Goal: Task Accomplishment & Management: Complete application form

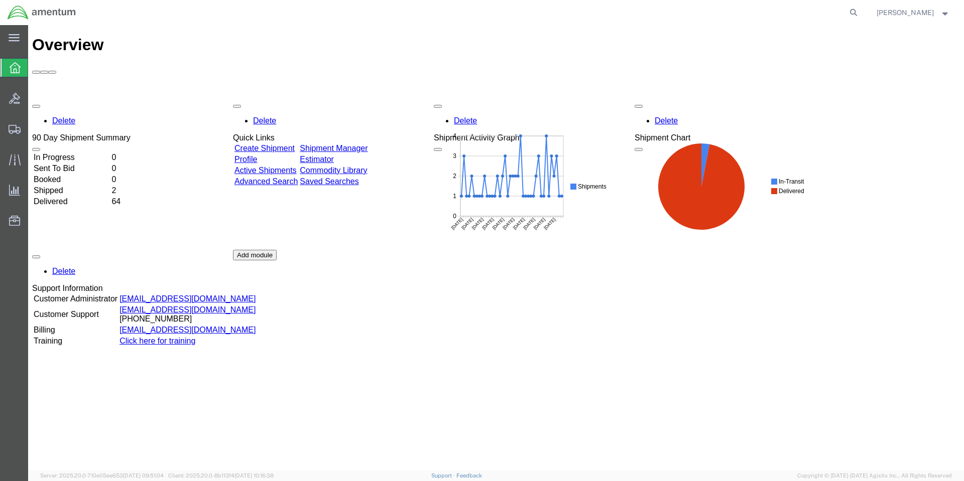
click at [495, 256] on div "Delete 90 Day Shipment Summary In Progress 0 Sent To Bid 0 Booked 0 Shipped 2 D…" at bounding box center [496, 249] width 928 height 301
click at [0, 0] on span "Create Shipment" at bounding box center [0, 0] width 0 height 0
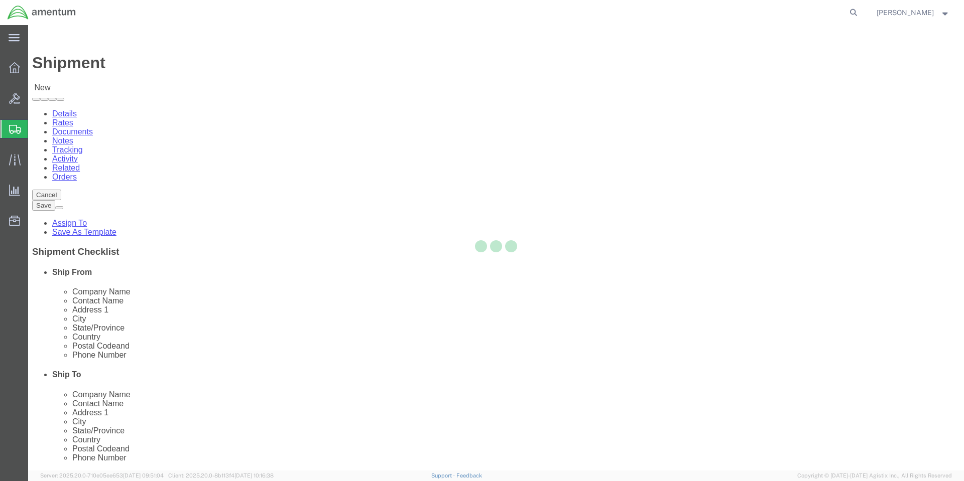
select select
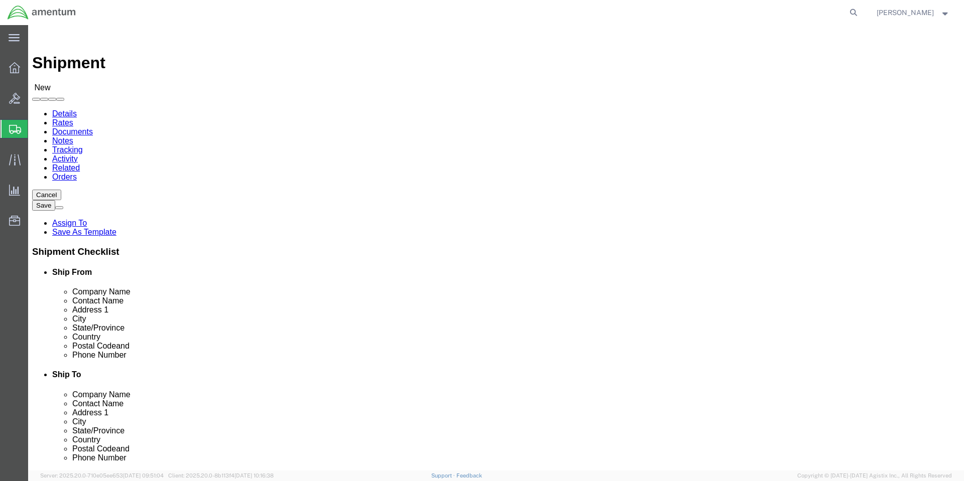
select select "MYPROFILE"
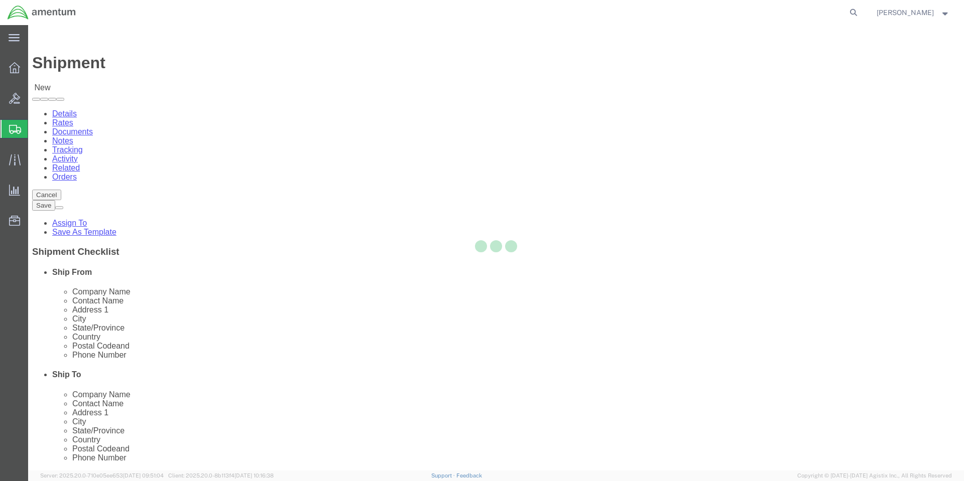
select select "CA"
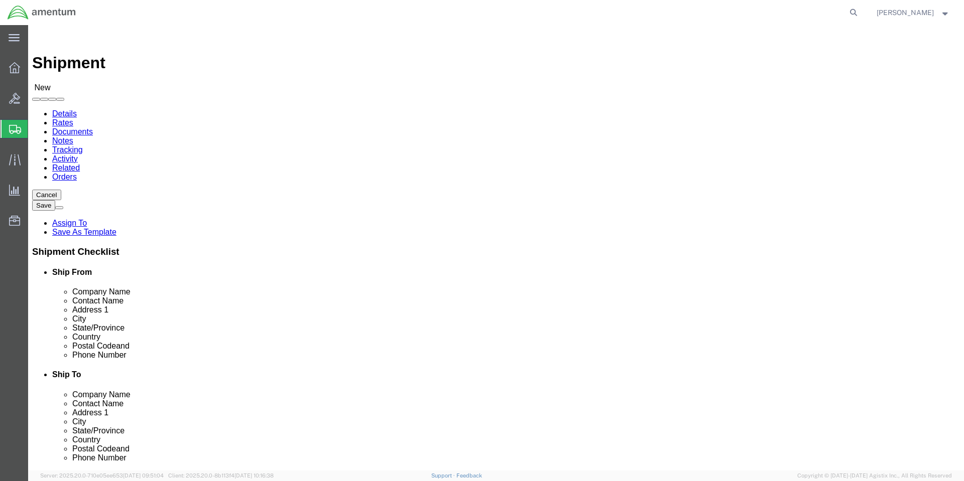
click input "text"
type input "colby"
click p "- Amentum Services, Inc. - ([PERSON_NAME]) [STREET_ADDRESS], [GEOGRAPHIC_DATA] …"
select select "WA"
drag, startPoint x: 564, startPoint y: 205, endPoint x: 396, endPoint y: 193, distance: 169.1
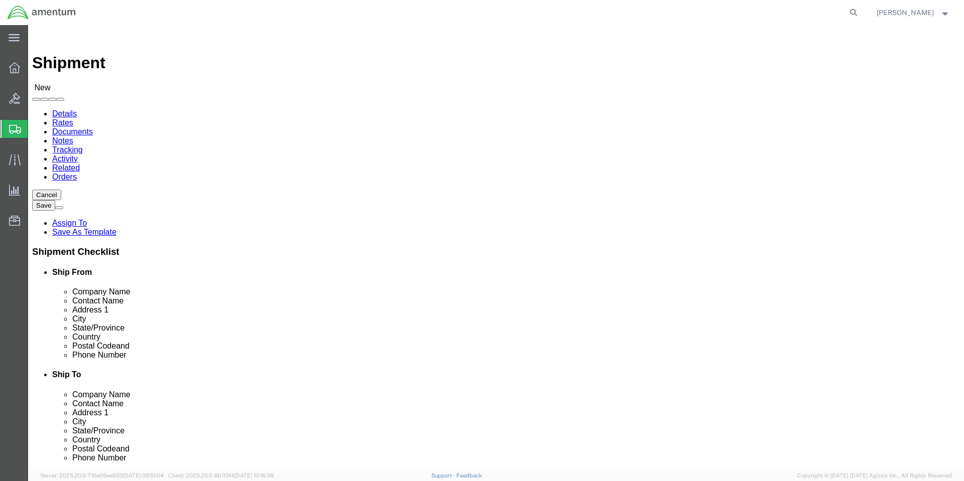
click div "Location My Profile Location [PHONE_NUMBER] [PHONE_NUMBER] [PHONE_NUMBER] [PHON…"
type input "[PERSON_NAME]"
type input "Amentum"
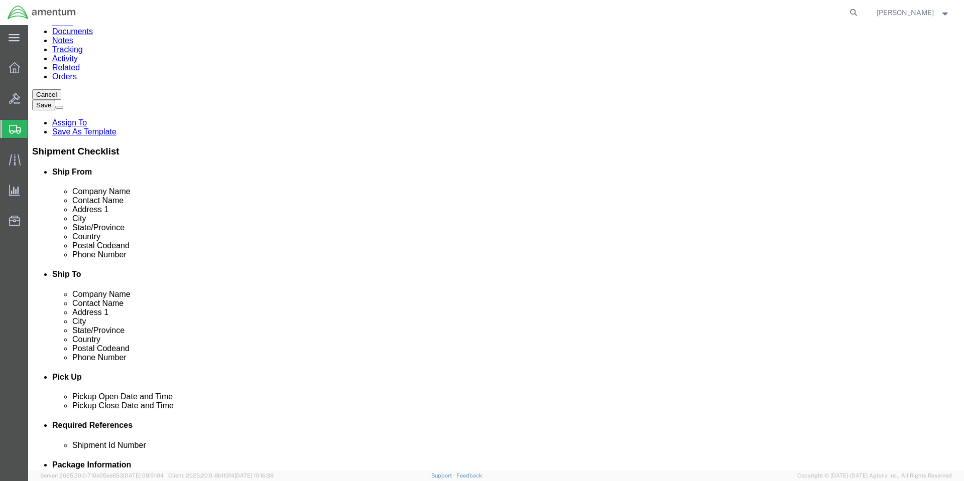
scroll to position [301, 0]
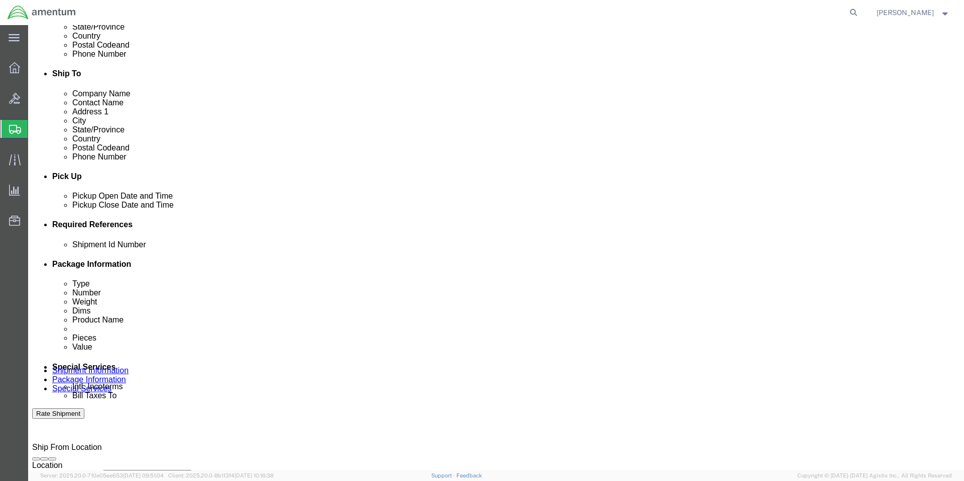
click button "Add reference"
click input "text"
type input "1"
select select "PURCHORD"
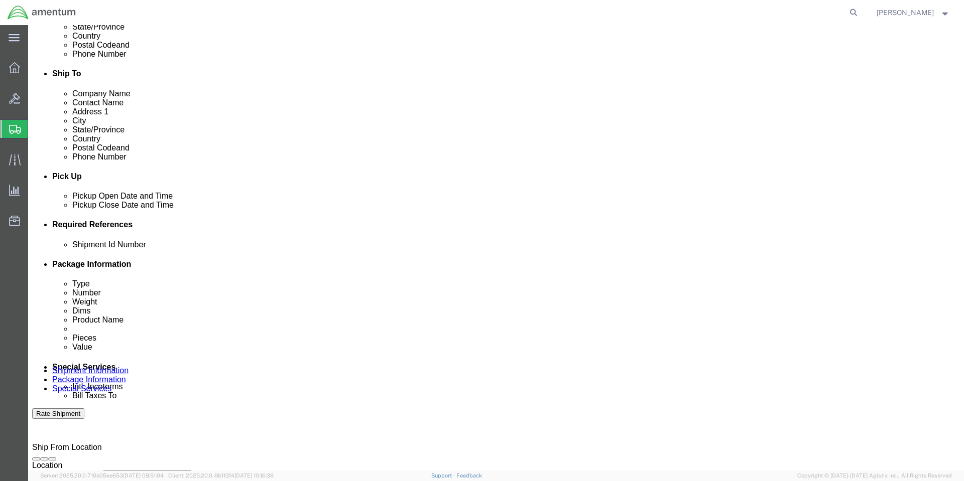
type input "HMMS: 85845"
select select "CUSTREF"
type input "8010014416025"
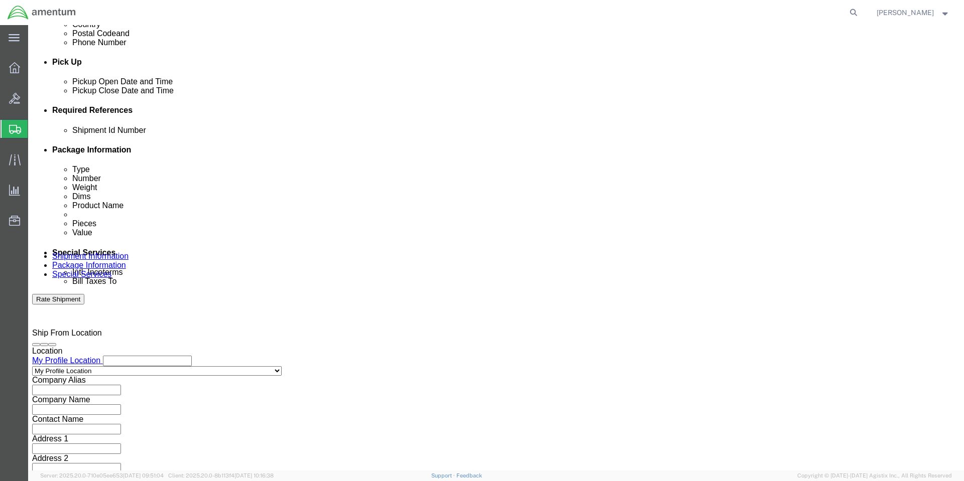
scroll to position [416, 0]
click button "Continue"
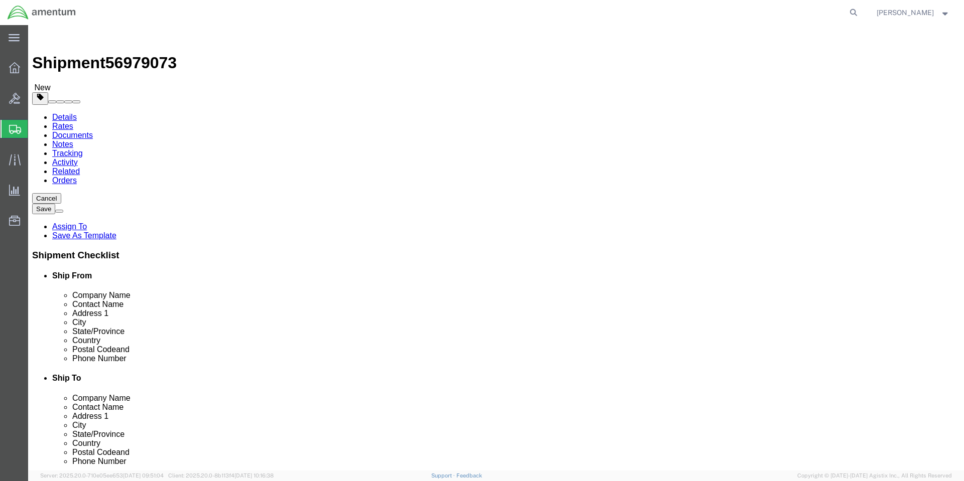
click select "Select BCK Boxes Bale(s) Basket(s) Bolt(s) Bottle(s) Buckets Bulk Bundle(s) Can…"
select select "VNPK"
click select "Select BCK Boxes Bale(s) Basket(s) Bolt(s) Bottle(s) Buckets Bulk Bundle(s) Can…"
click input "text"
type input "12"
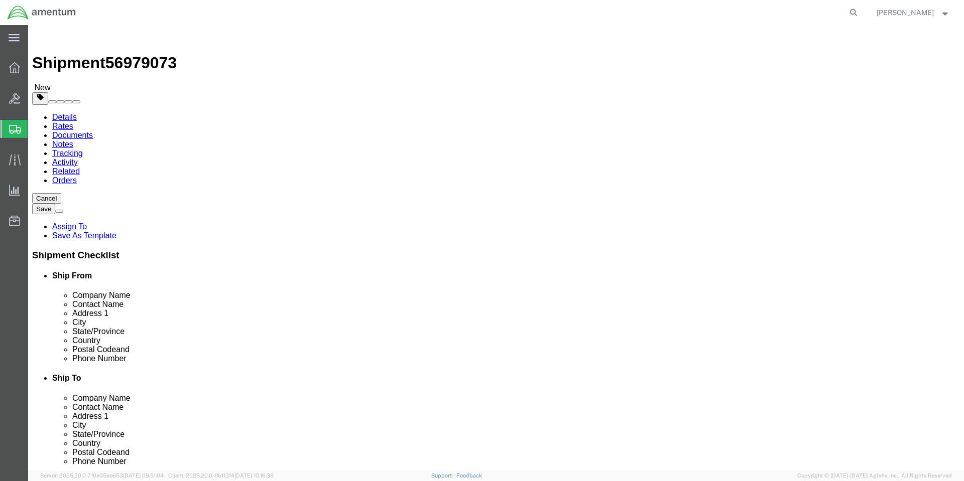
type input "9"
type input "3"
click link "Add Content"
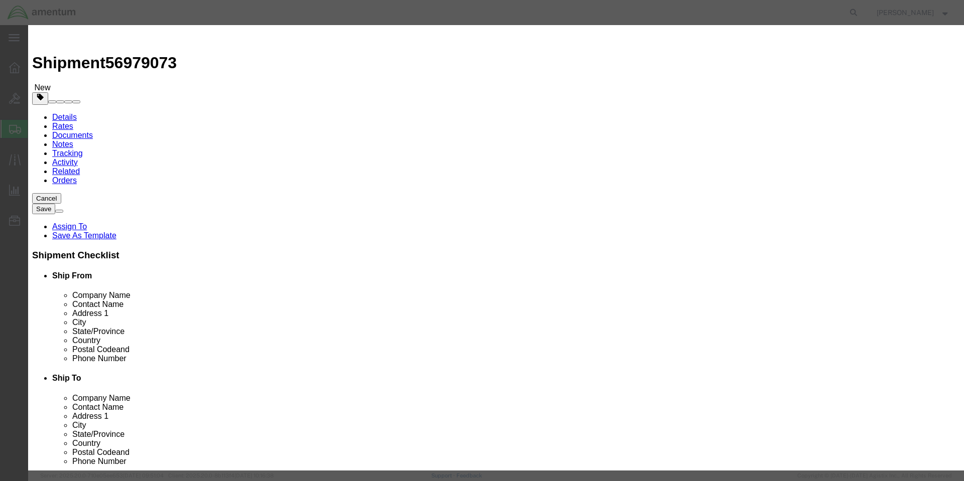
click input "text"
paste input "8211F36375MPS12KBX"
type input "8211F36375MPS12KBX"
click textarea
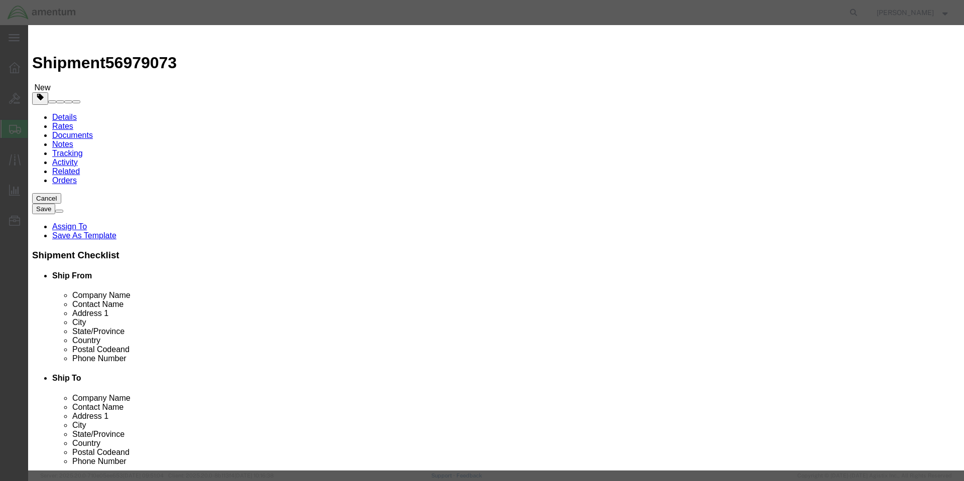
paste textarea "POLYURETHANE COATING, CA8211, 36375, GRAY, 10CC SEMPEN"
type textarea "POLYURETHANE COATING, CA8211, 36375, GRAY, 10CC SEMPEN"
click input "0"
type input "24"
type input "22"
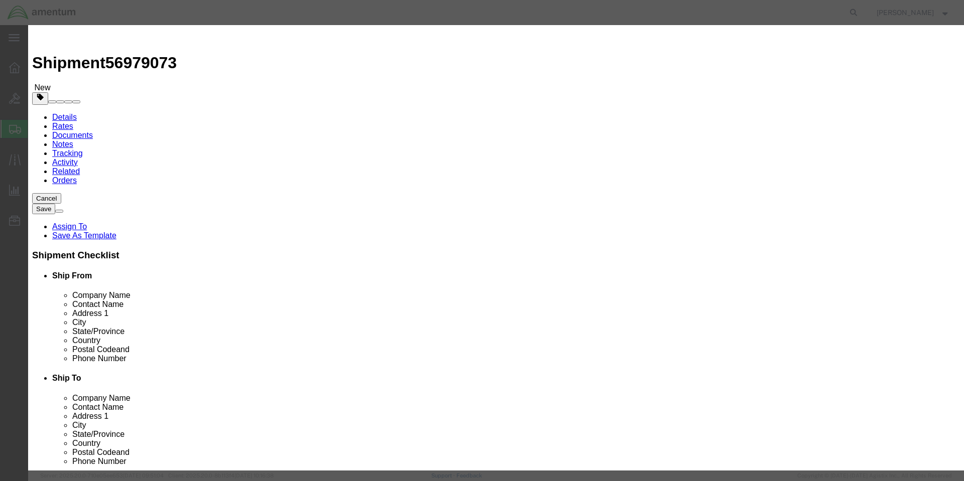
select select "USD"
click input "22"
type input "25"
click h3 "Add content"
click button "Save & Close"
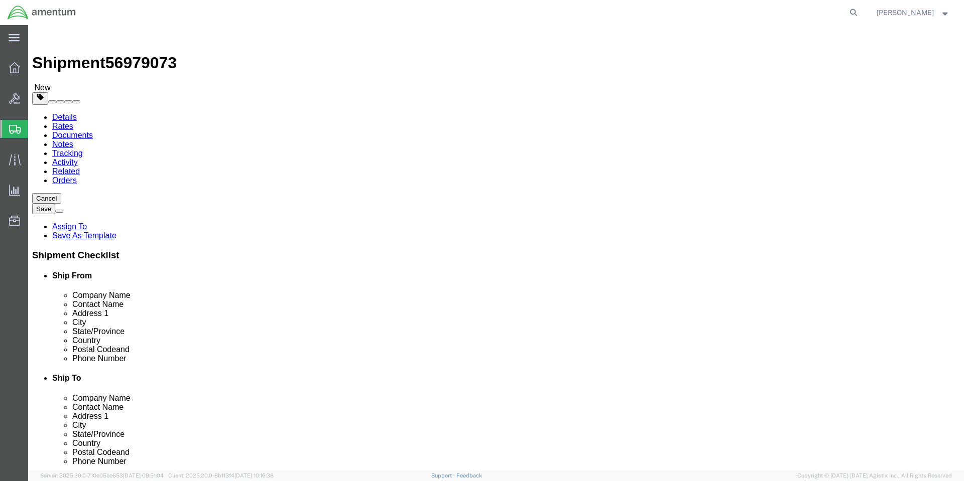
click span "button"
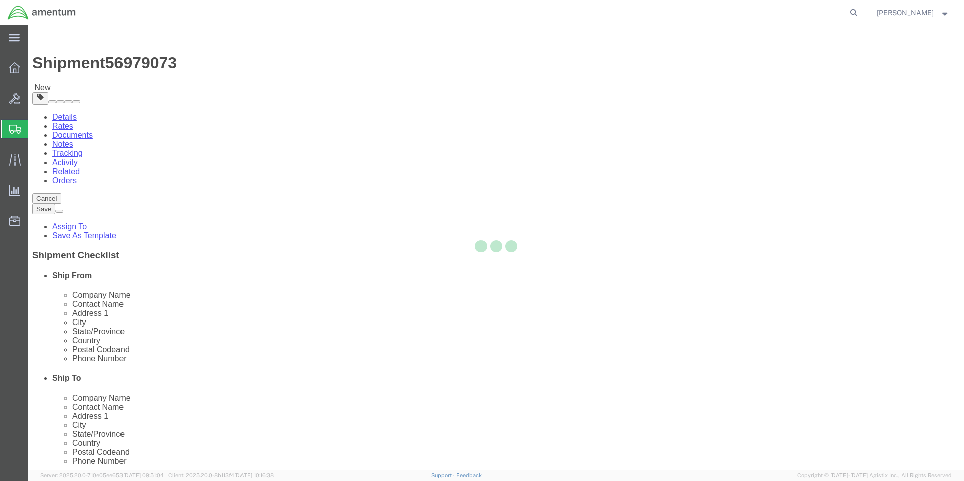
select select "VNPK"
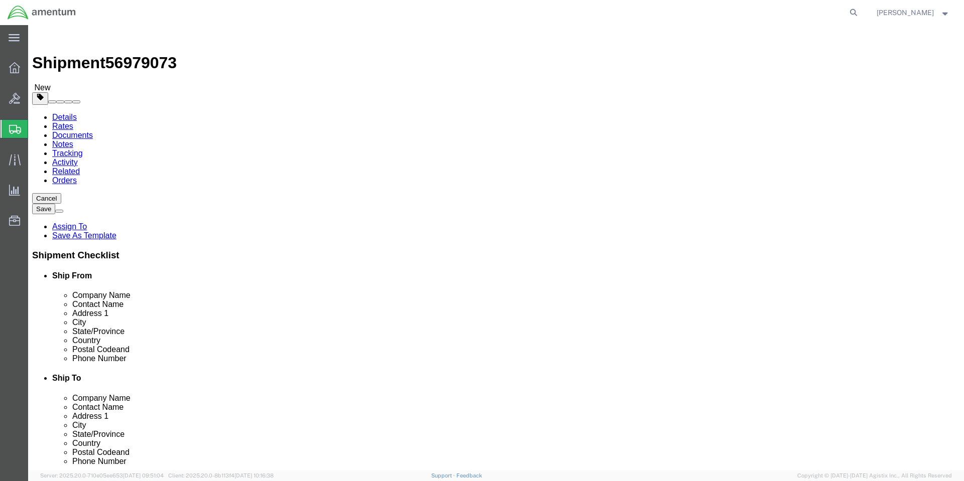
click span "button"
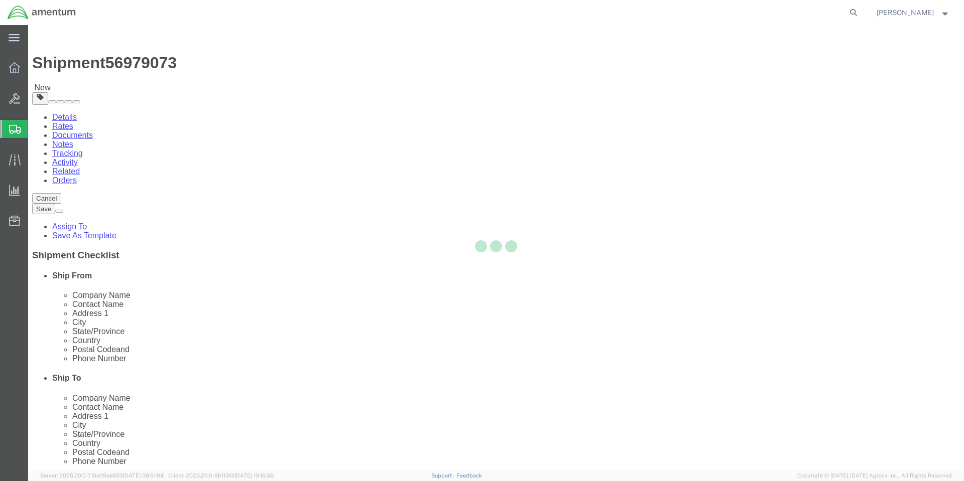
select select "VNPK"
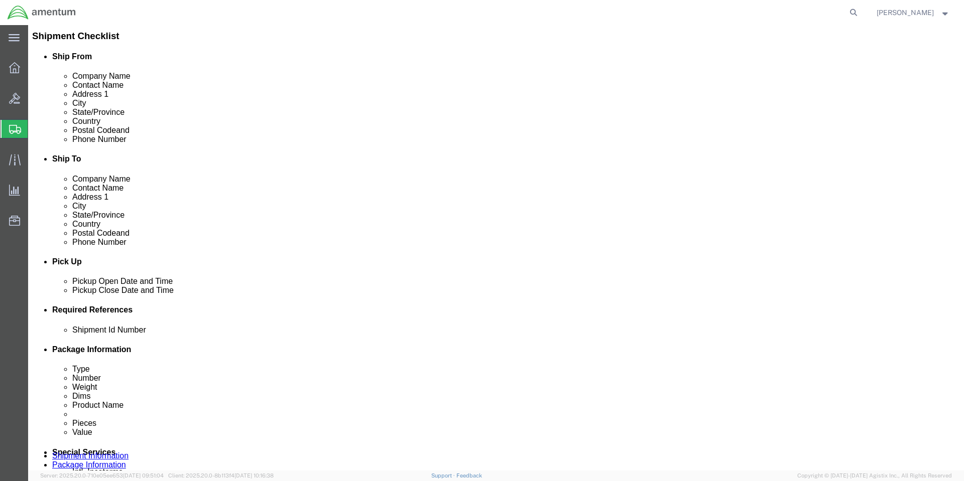
scroll to position [230, 0]
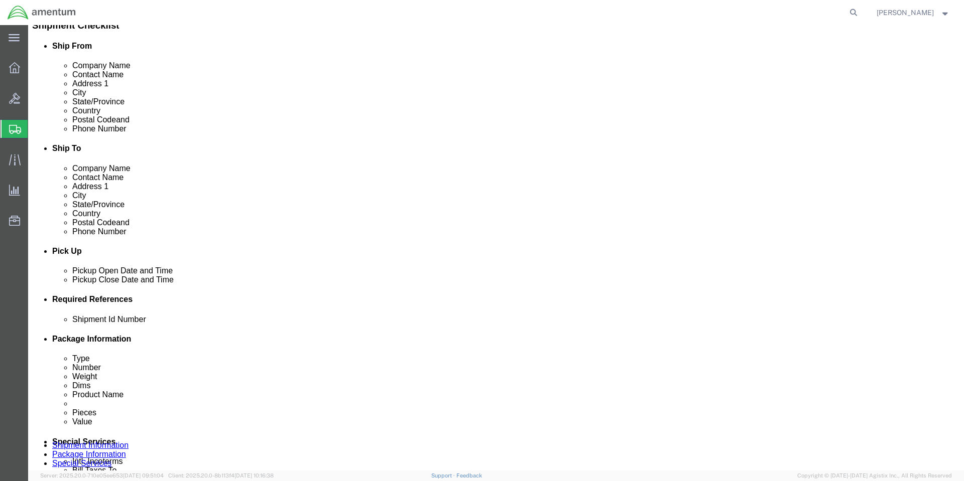
click button "Continue"
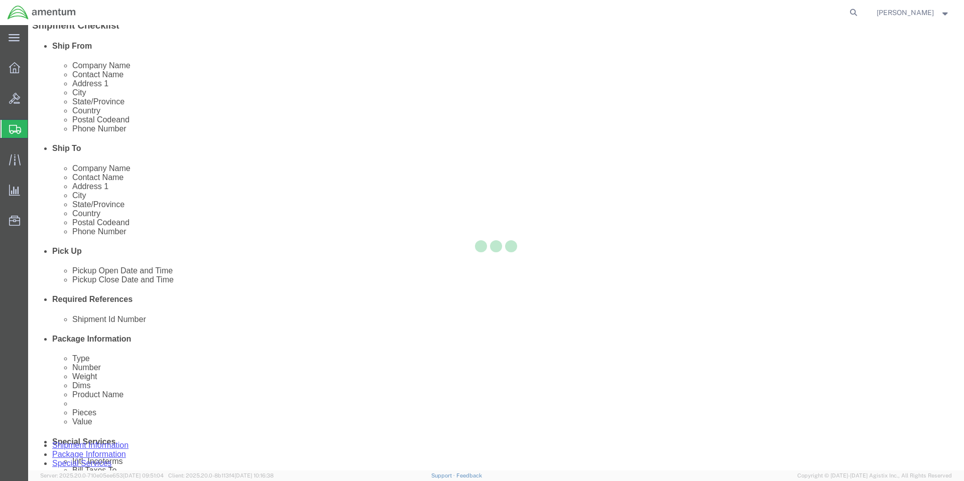
select select
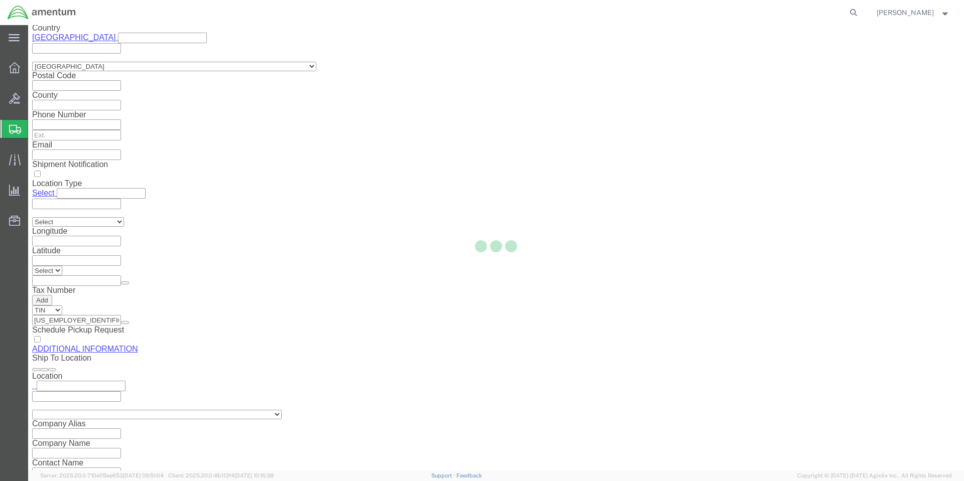
scroll to position [965, 0]
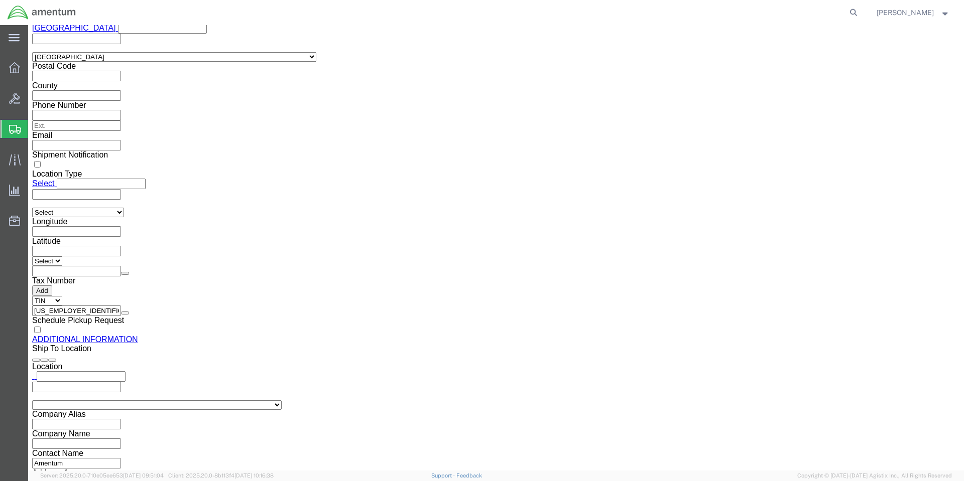
click button "Upload"
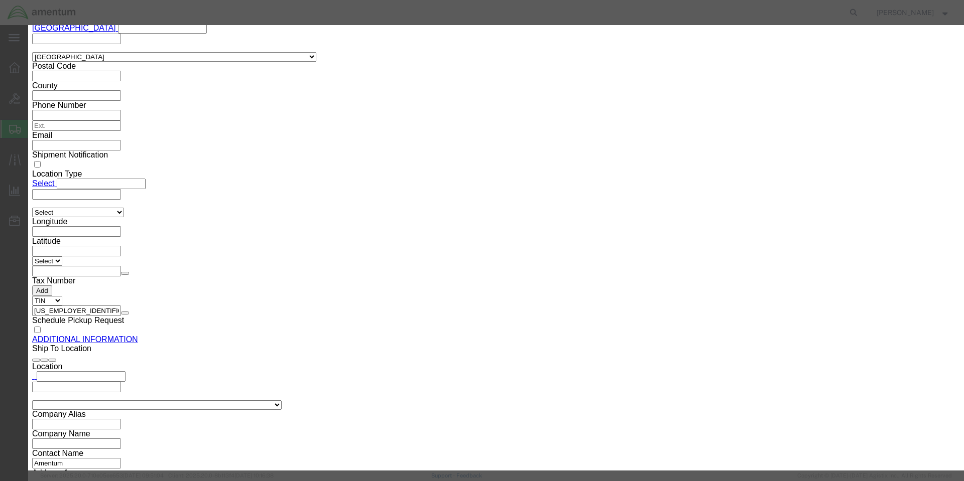
click button "Browse"
type input "C:\fakepath\8010014416025_SDS.pdf"
click button "Upload"
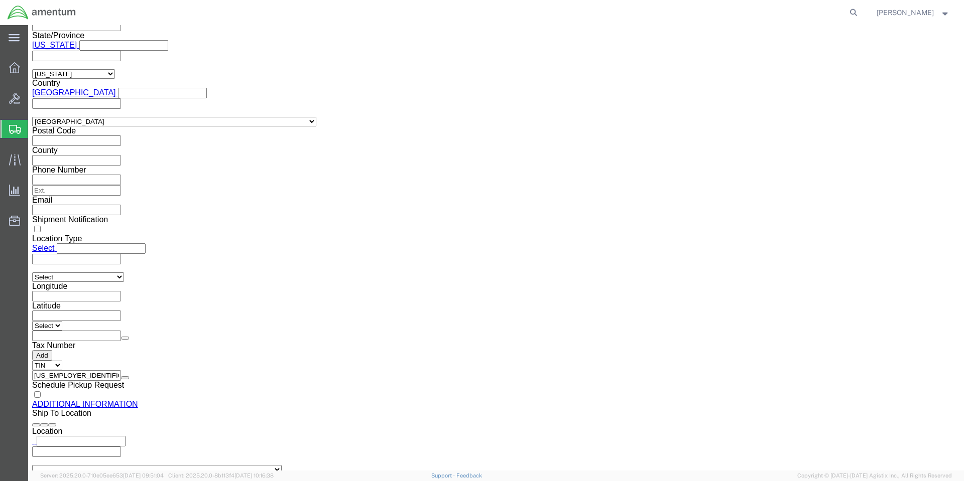
scroll to position [967, 0]
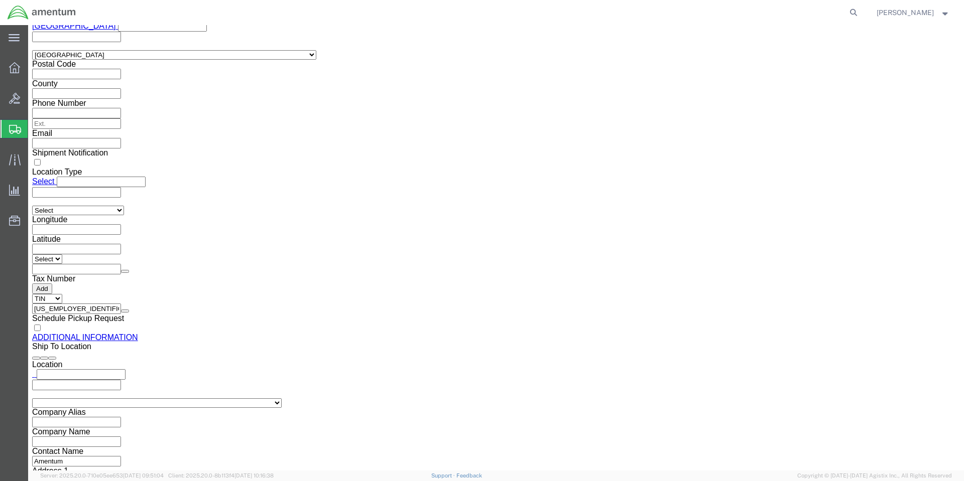
click button "Rate Shipment"
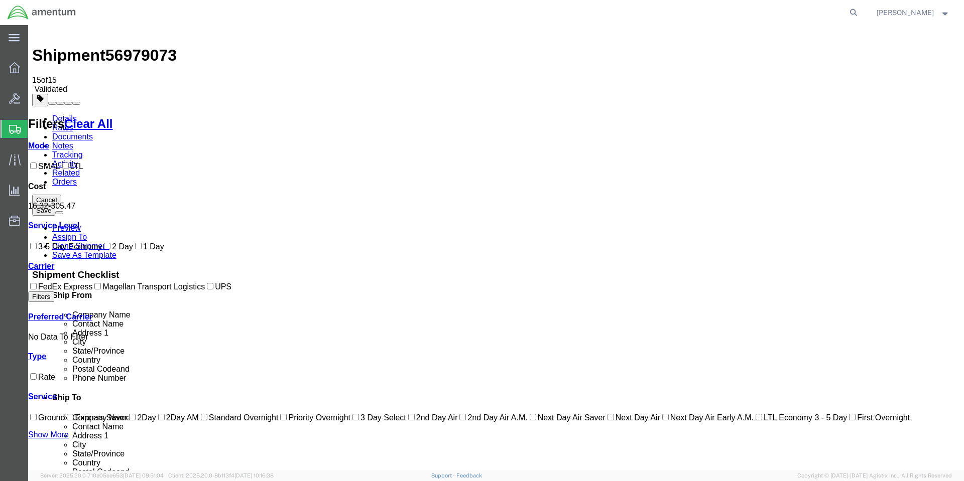
scroll to position [0, 0]
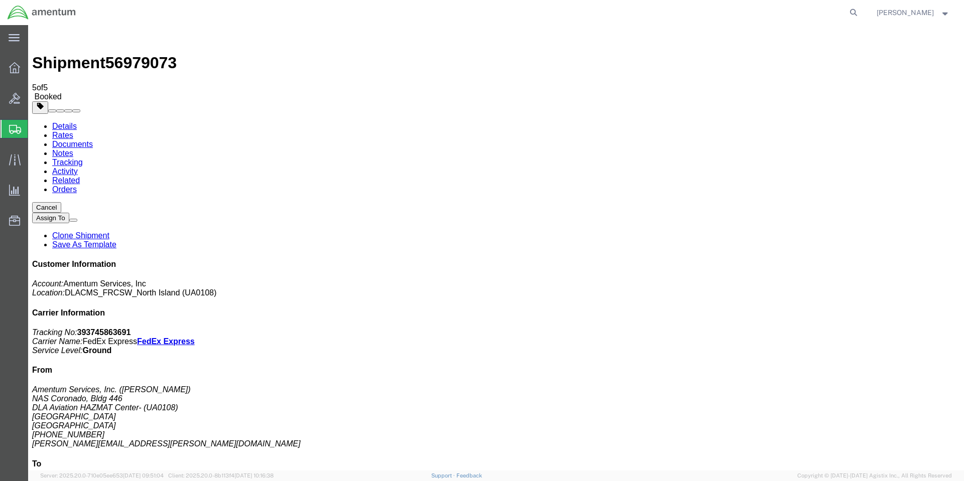
click at [0, 0] on span "Create Shipment" at bounding box center [0, 0] width 0 height 0
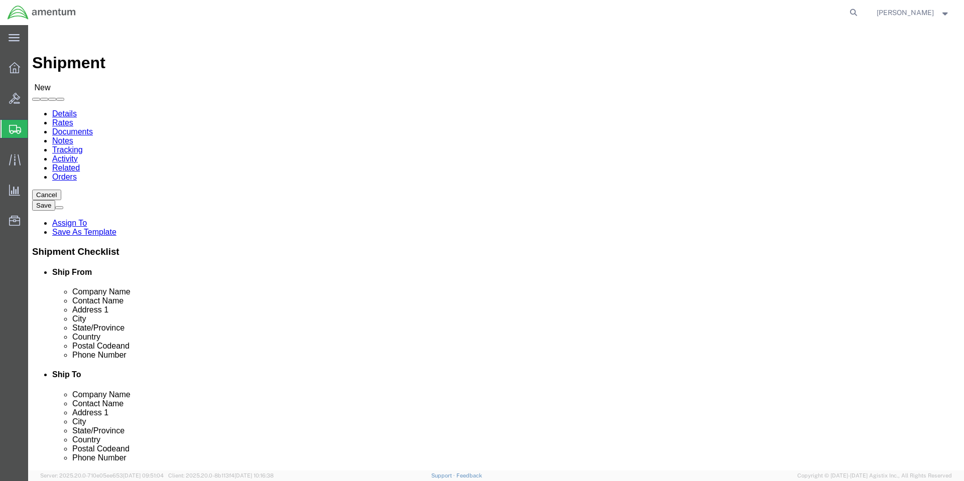
select select "MYPROFILE"
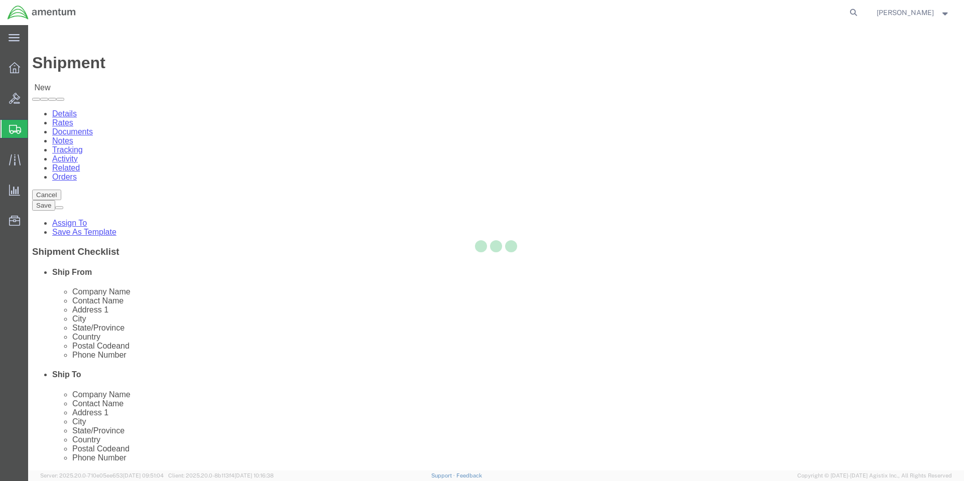
select select "CA"
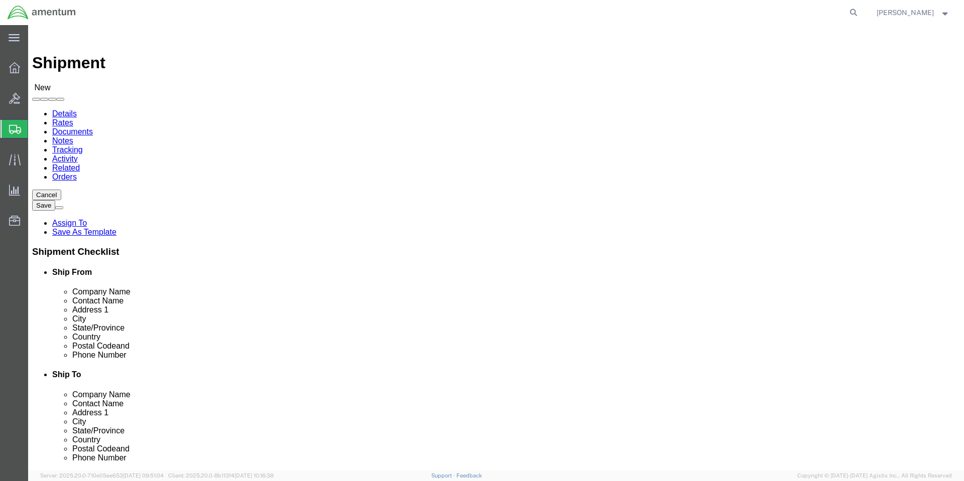
click input "text"
type input "colby"
click p "- Amentum Services, Inc. - ([PERSON_NAME]) [STREET_ADDRESS], [GEOGRAPHIC_DATA] …"
select select "WA"
type input "C"
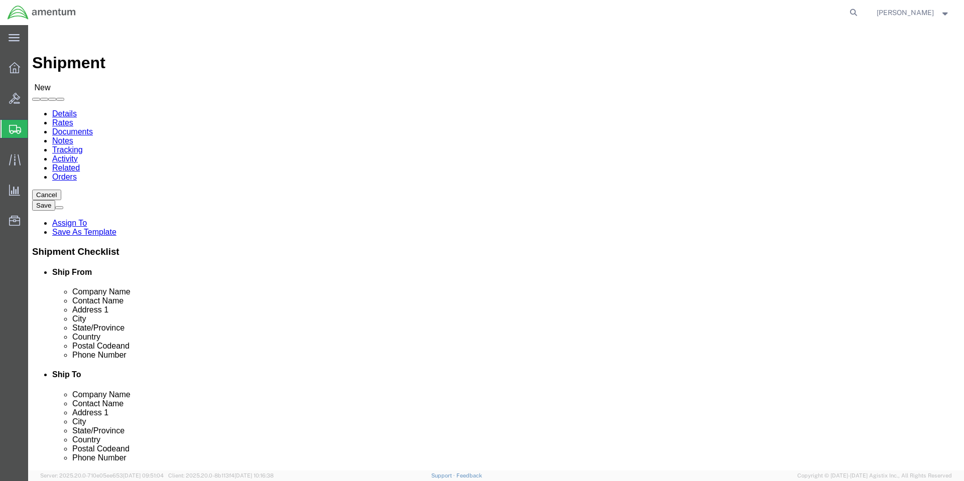
type input "Amentum"
type input "[STREET_ADDRESS]"
type input "[GEOGRAPHIC_DATA] [GEOGRAPHIC_DATA]"
type input "[GEOGRAPHIC_DATA]"
type input "98278"
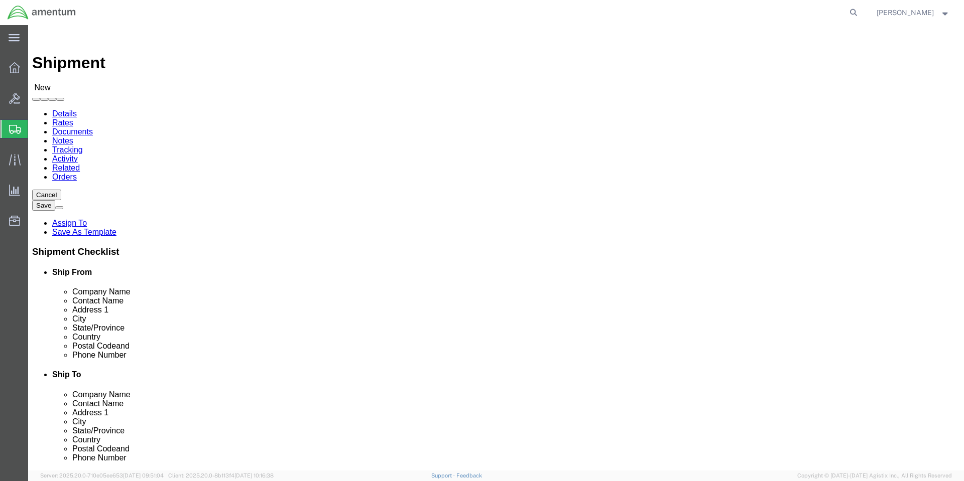
type input "[PHONE_NUMBER]"
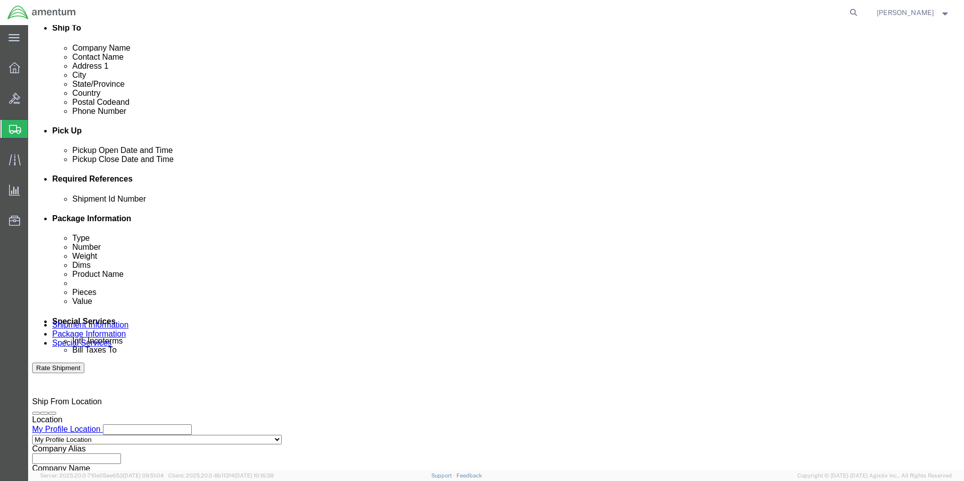
scroll to position [351, 0]
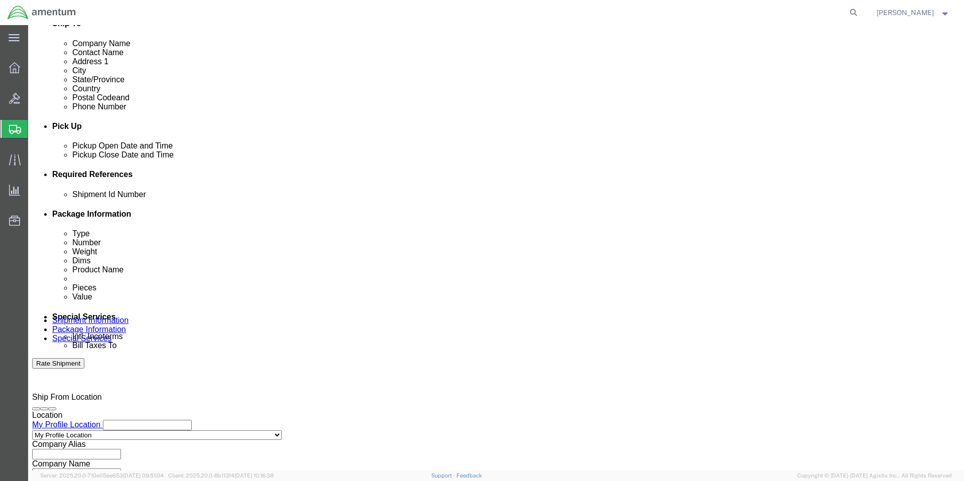
click button "Add reference"
click input "text"
type input "1"
select select "PURCHORD"
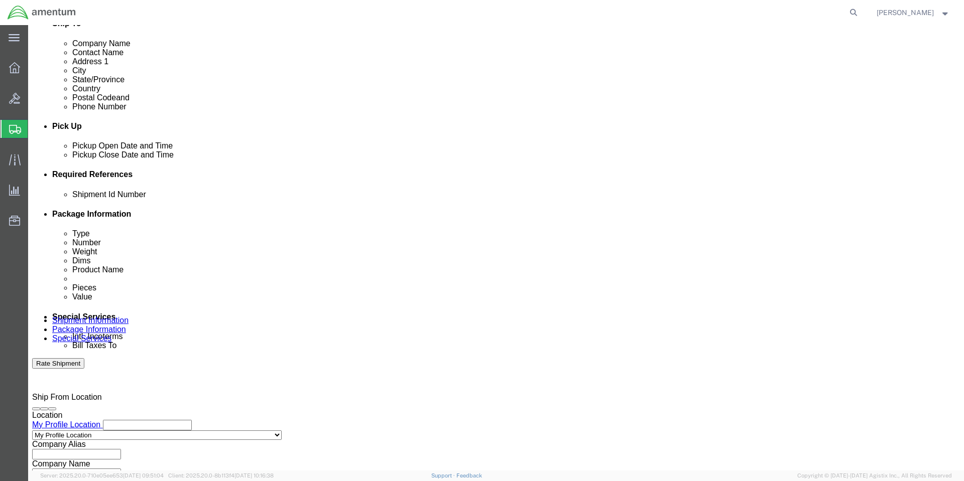
type input "HMMS: 85843"
select select "CUSTREF"
type input "8010014416030"
click div "Shipping Mode (Optional)"
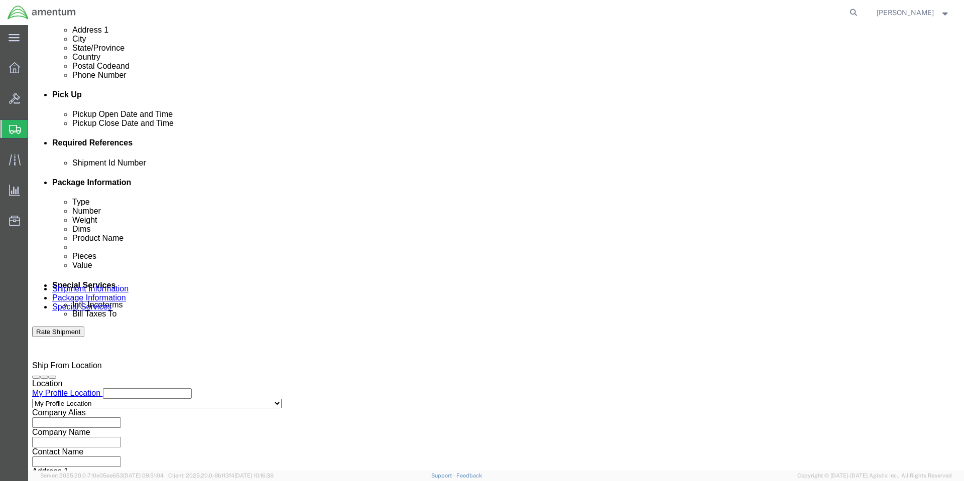
scroll to position [416, 0]
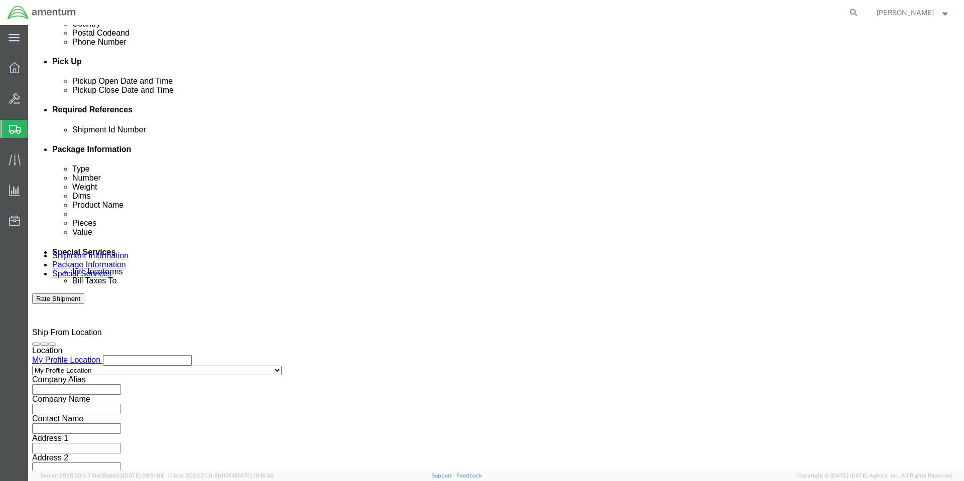
click button "Continue"
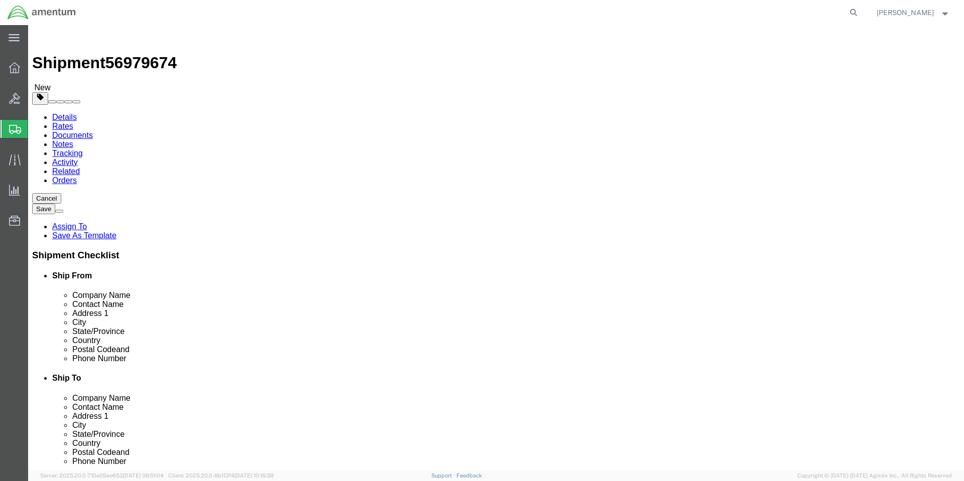
click select "Select BCK Boxes Bale(s) Basket(s) Bolt(s) Bottle(s) Buckets Bulk Bundle(s) Can…"
select select "VNPK"
click select "Select BCK Boxes Bale(s) Basket(s) Bolt(s) Bottle(s) Buckets Bulk Bundle(s) Can…"
click input "text"
type input "12"
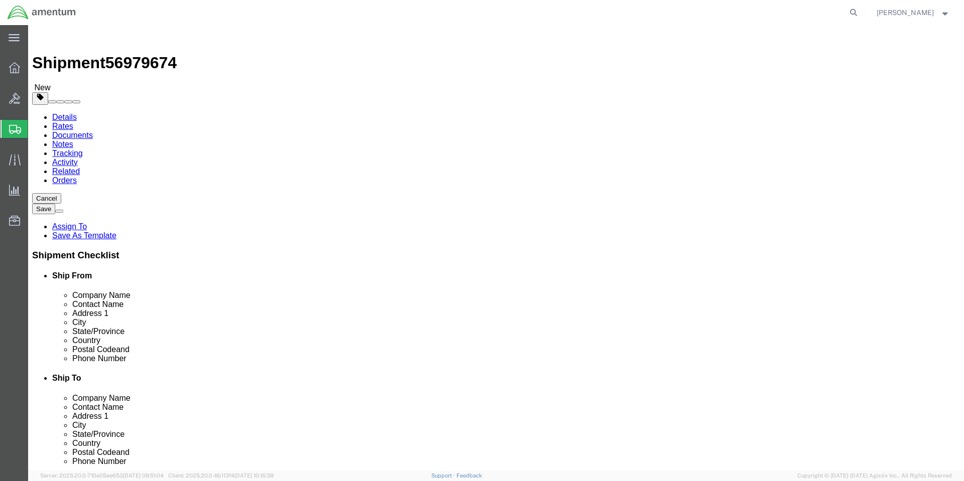
type input "9"
type input "3"
click link "Add Content"
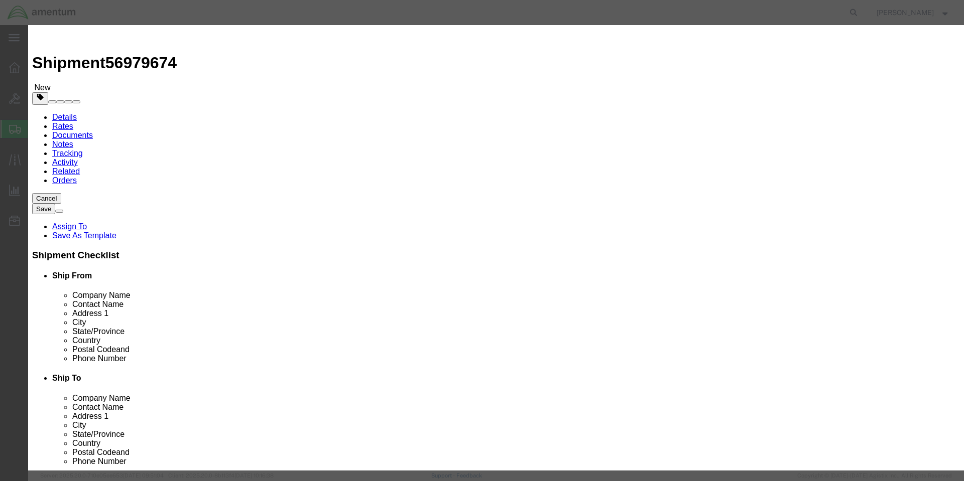
click input "text"
paste input "0513X419XXMPS12KBX"
type input "0513X419XXMPS12KBX"
click textarea
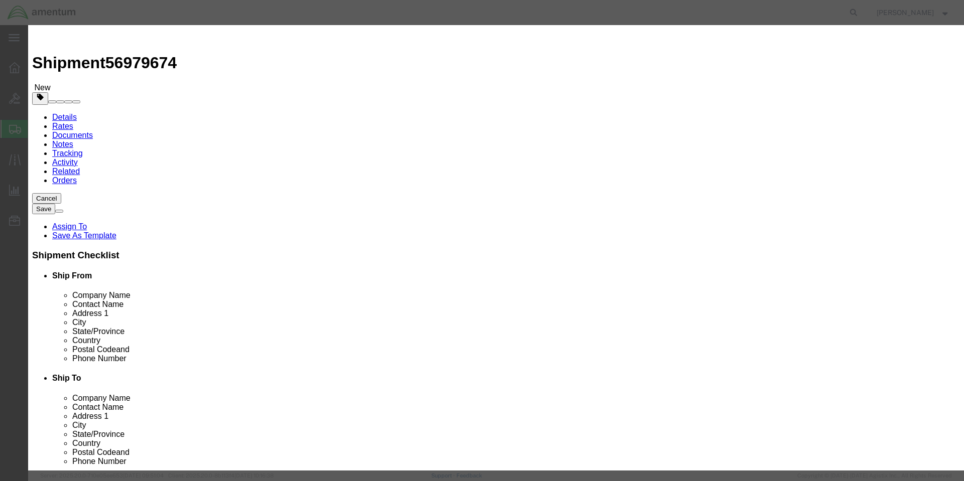
click textarea
paste textarea "EPOXY PRIMER, EEAY051, 0513X419, YELLOW, 10CC SEMPEN, UI BX, UOM 24"
type textarea "EPOXY PRIMER, EEAY051, 0513X419, YELLOW, 10CC SEMPEN, UI BX, UOM 24"
click input "0"
type input "24"
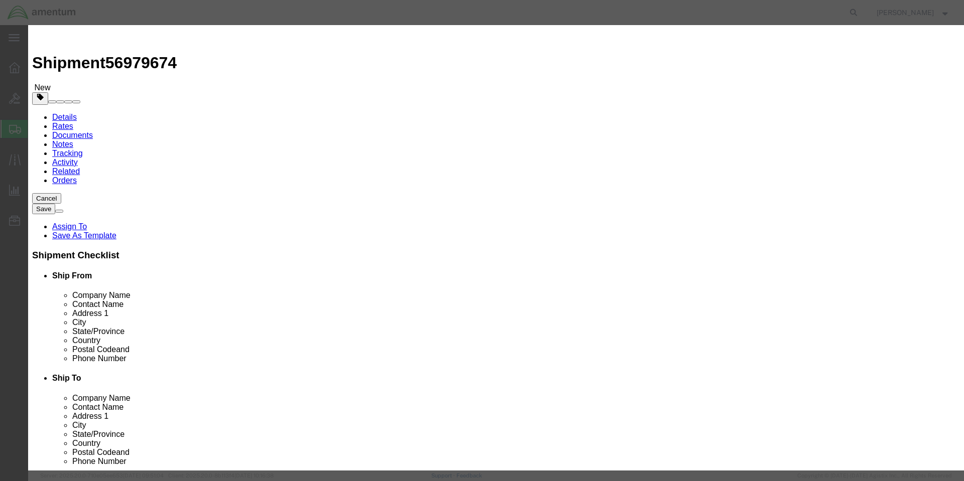
click input "text"
type input "586"
click button "Save & Close"
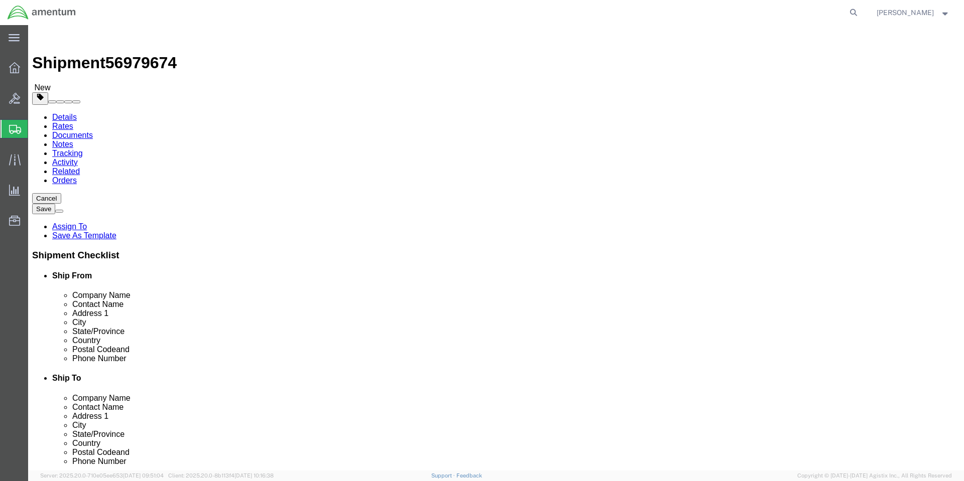
click span "button"
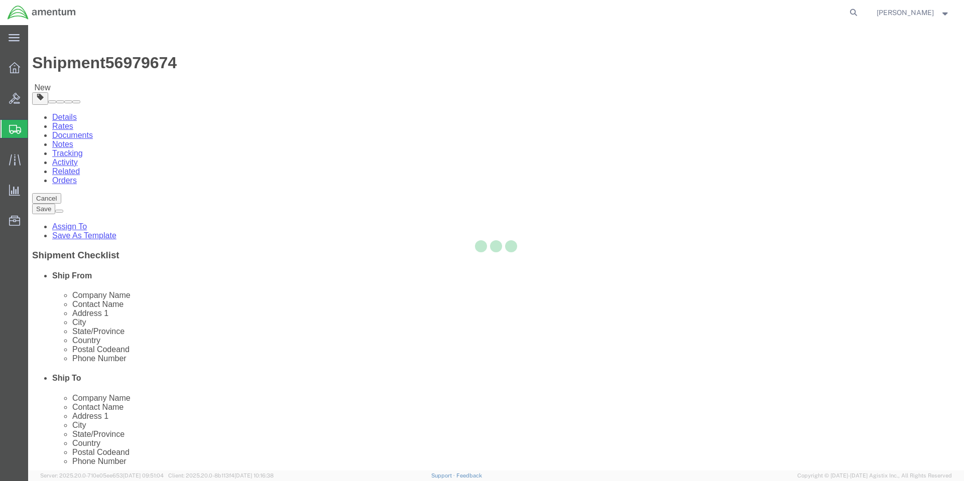
select select "VNPK"
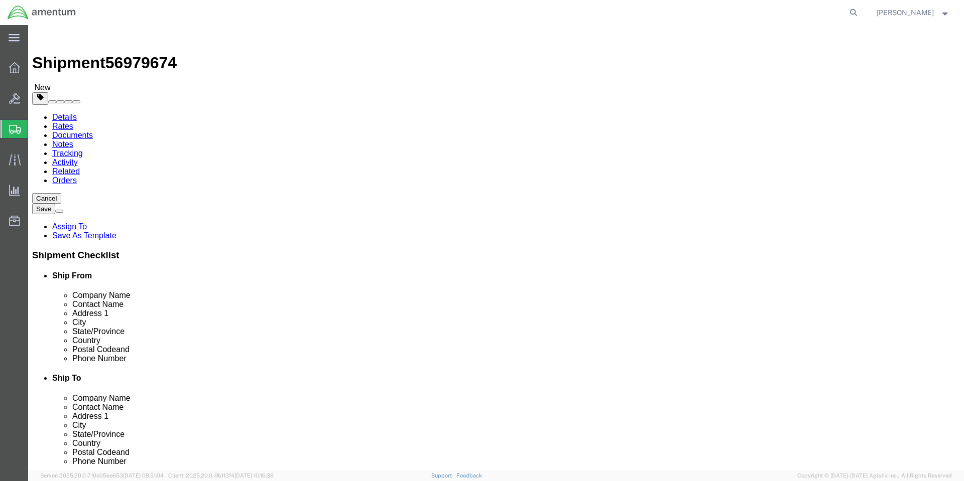
click span "button"
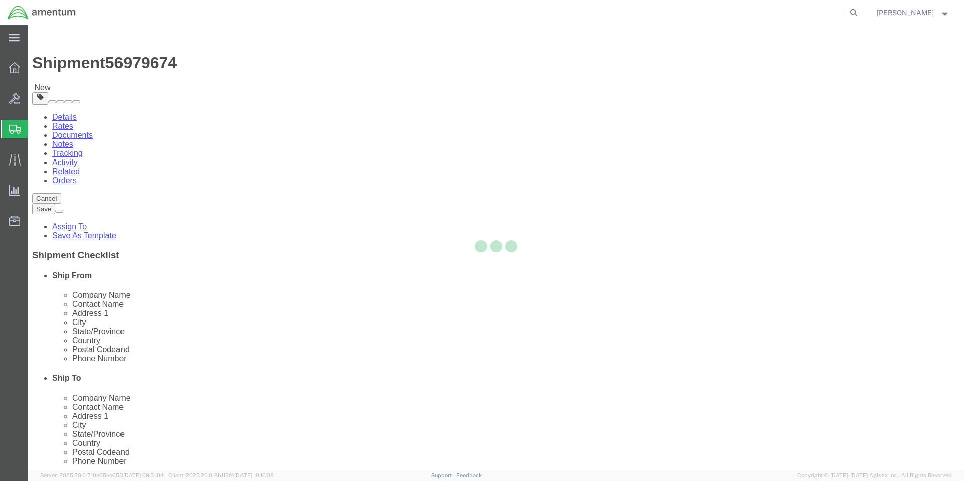
select select "VNPK"
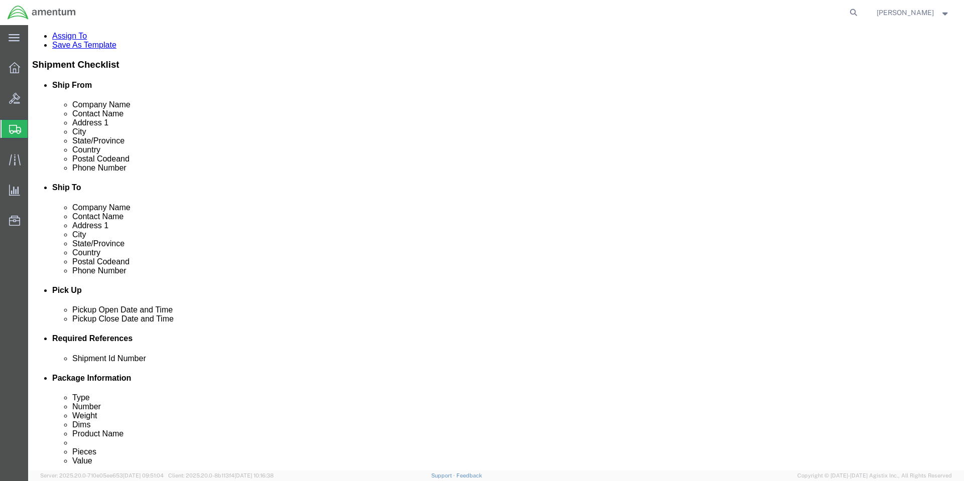
scroll to position [230, 0]
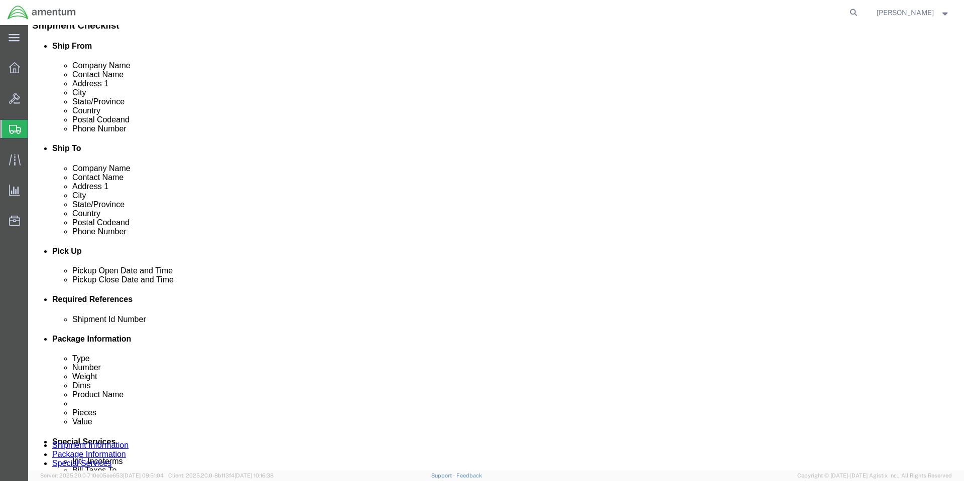
click button "Continue"
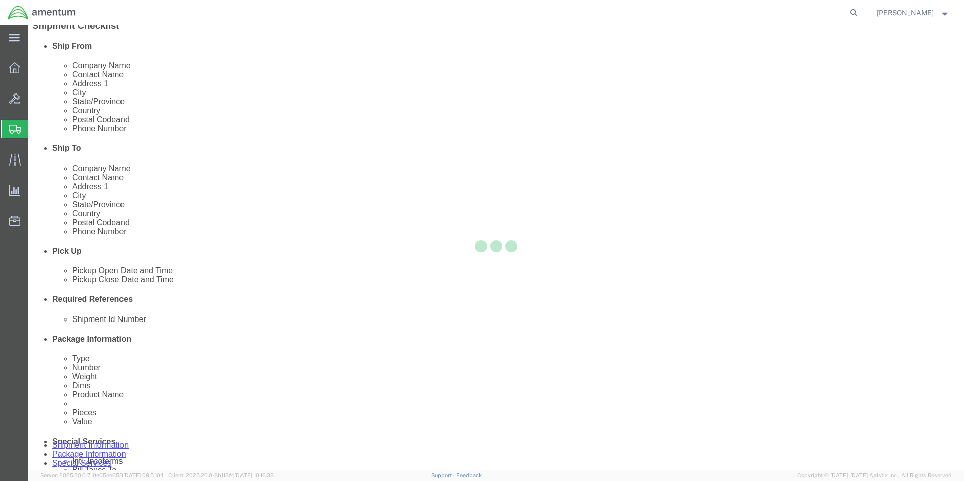
select select
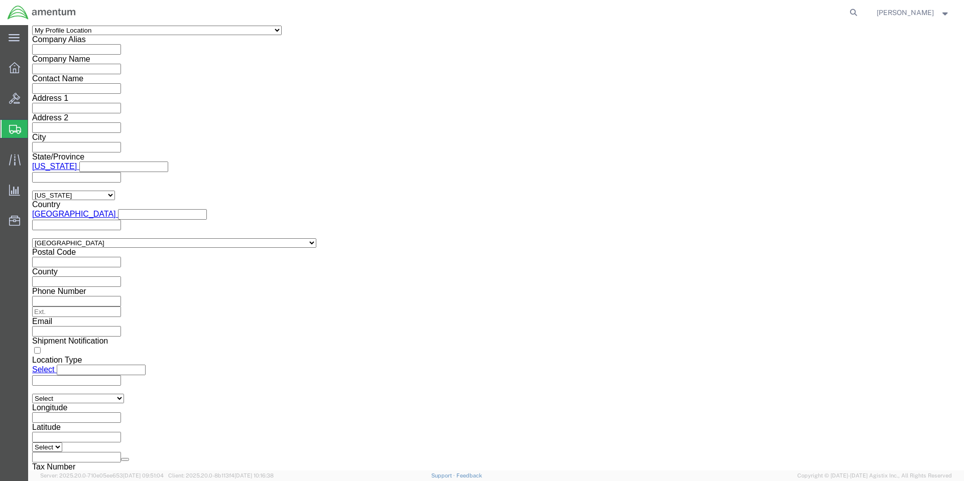
scroll to position [865, 0]
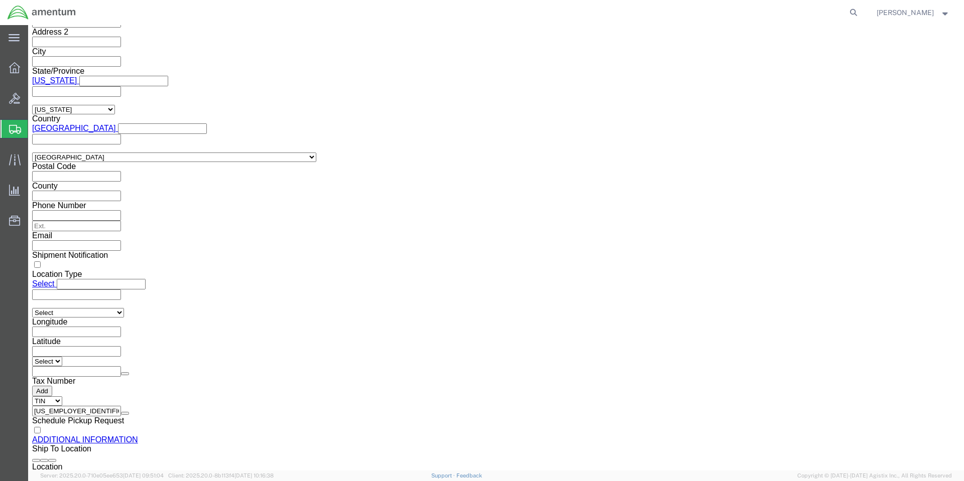
click button "Upload"
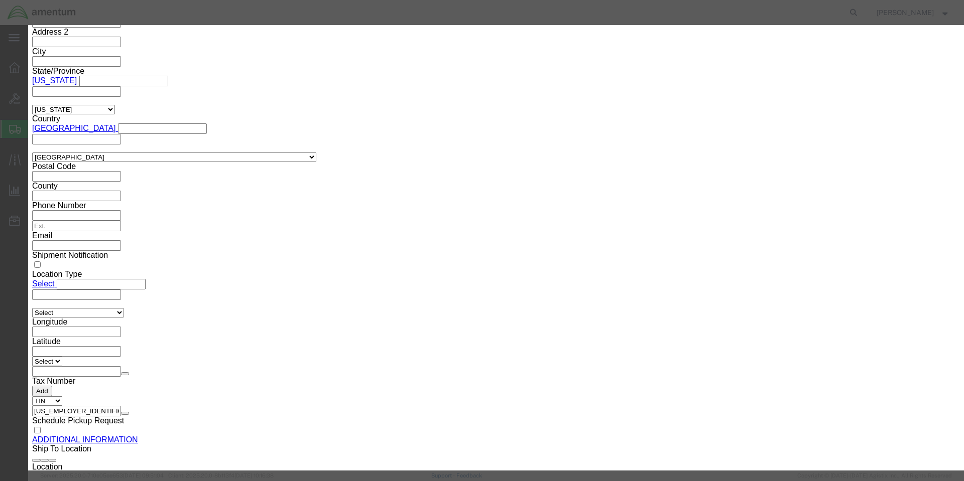
click button "Browse"
type input "C:\fakepath\8010014416030-PPG_SDS.pdf"
click button "Upload"
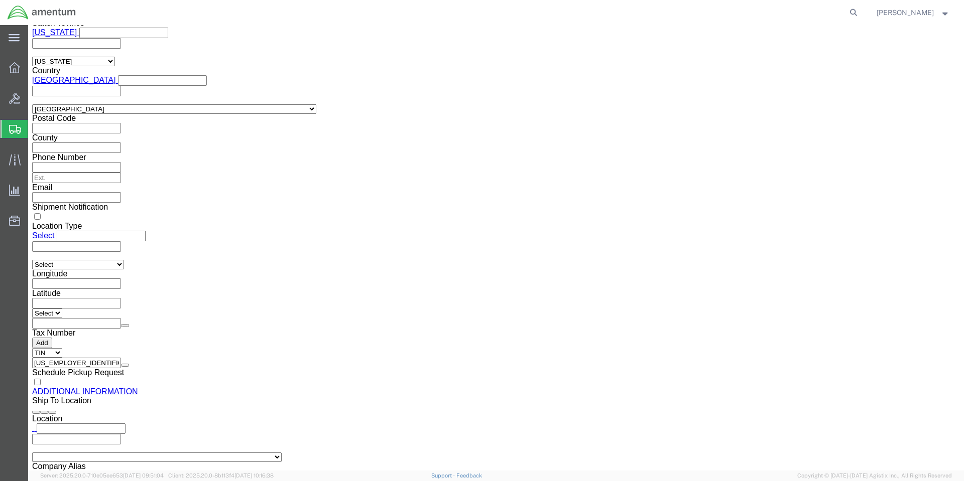
scroll to position [967, 0]
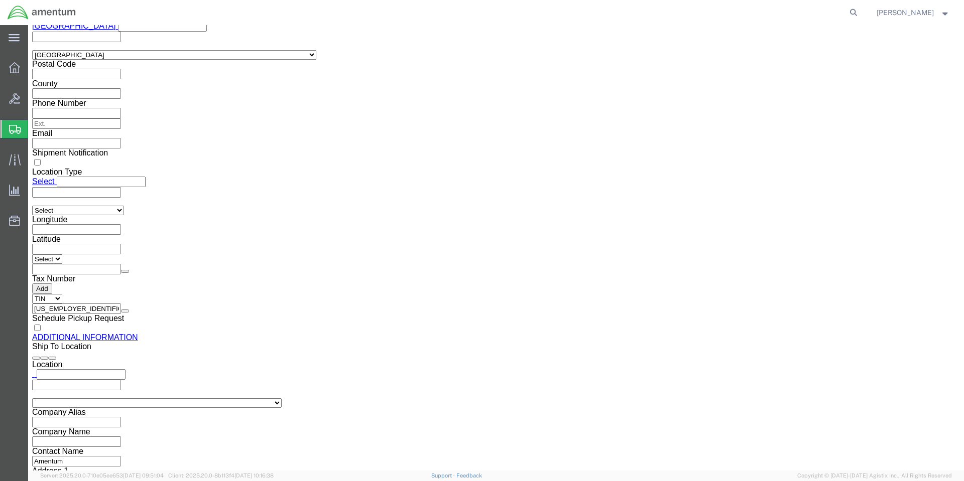
click button "Rate Shipment"
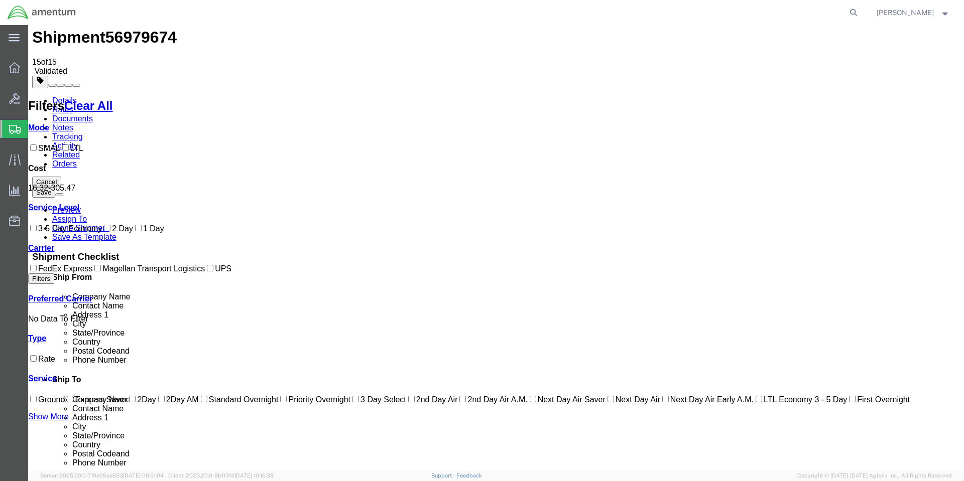
scroll to position [0, 0]
